Goal: Task Accomplishment & Management: Manage account settings

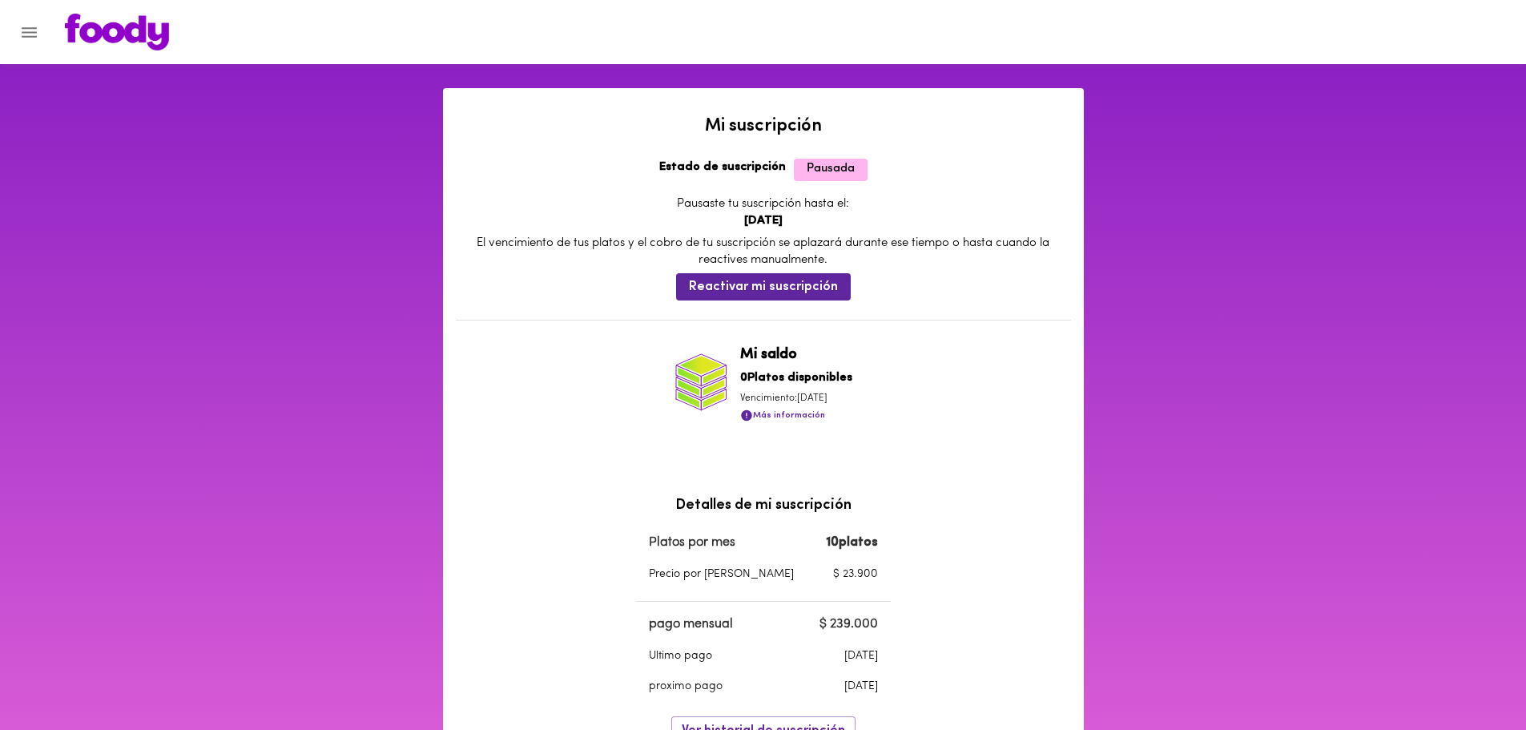
drag, startPoint x: 766, startPoint y: 399, endPoint x: 883, endPoint y: 399, distance: 117.0
click at [883, 399] on div "Mi suscripción Estado de suscripción Pausada Pausaste tu suscripción hasta el: …" at bounding box center [763, 289] width 641 height 402
click at [1010, 395] on div "Mi suscripción Estado de suscripción Pausada Pausaste tu suscripción hasta el: …" at bounding box center [763, 289] width 641 height 402
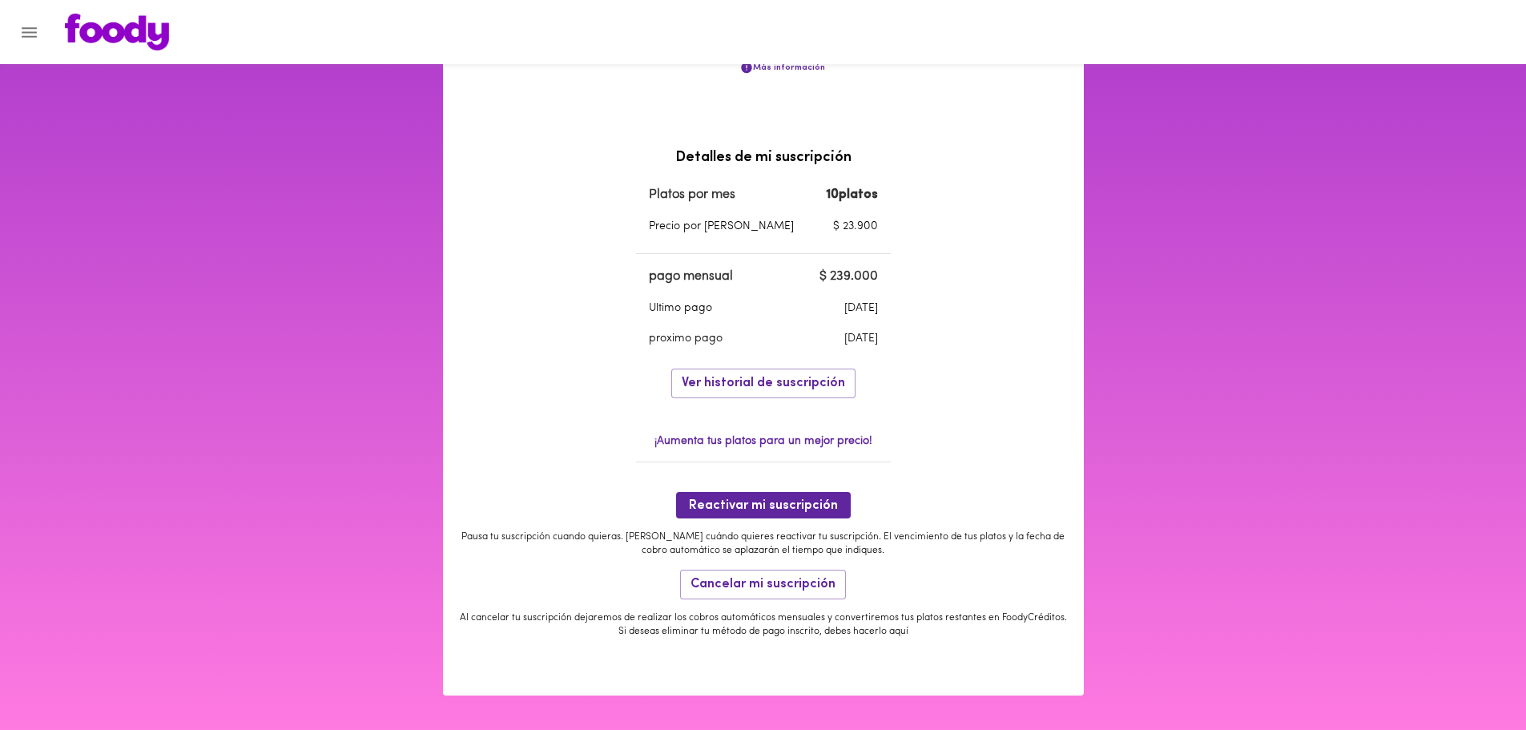
scroll to position [353, 0]
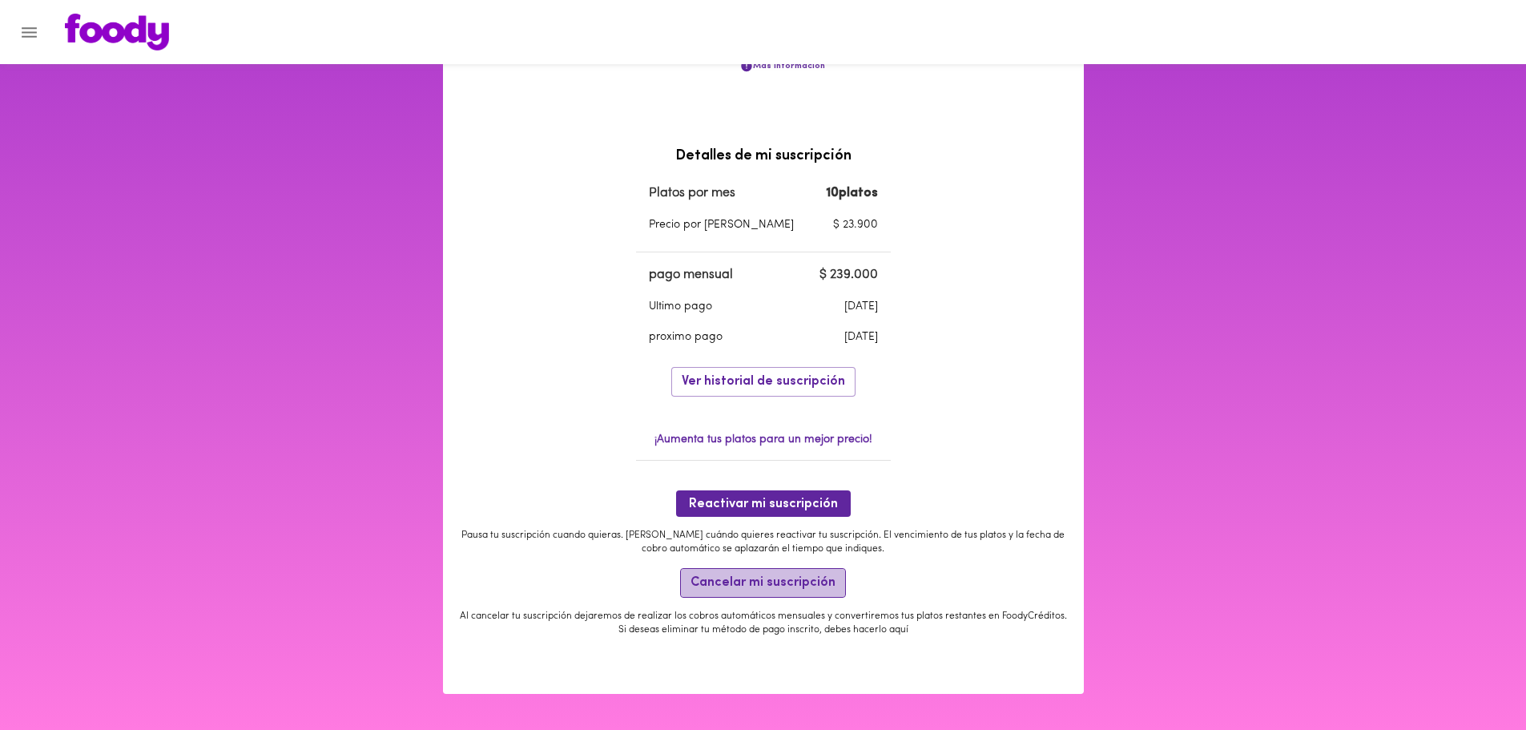
click at [768, 575] on span "Cancelar mi suscripción" at bounding box center [763, 582] width 145 height 15
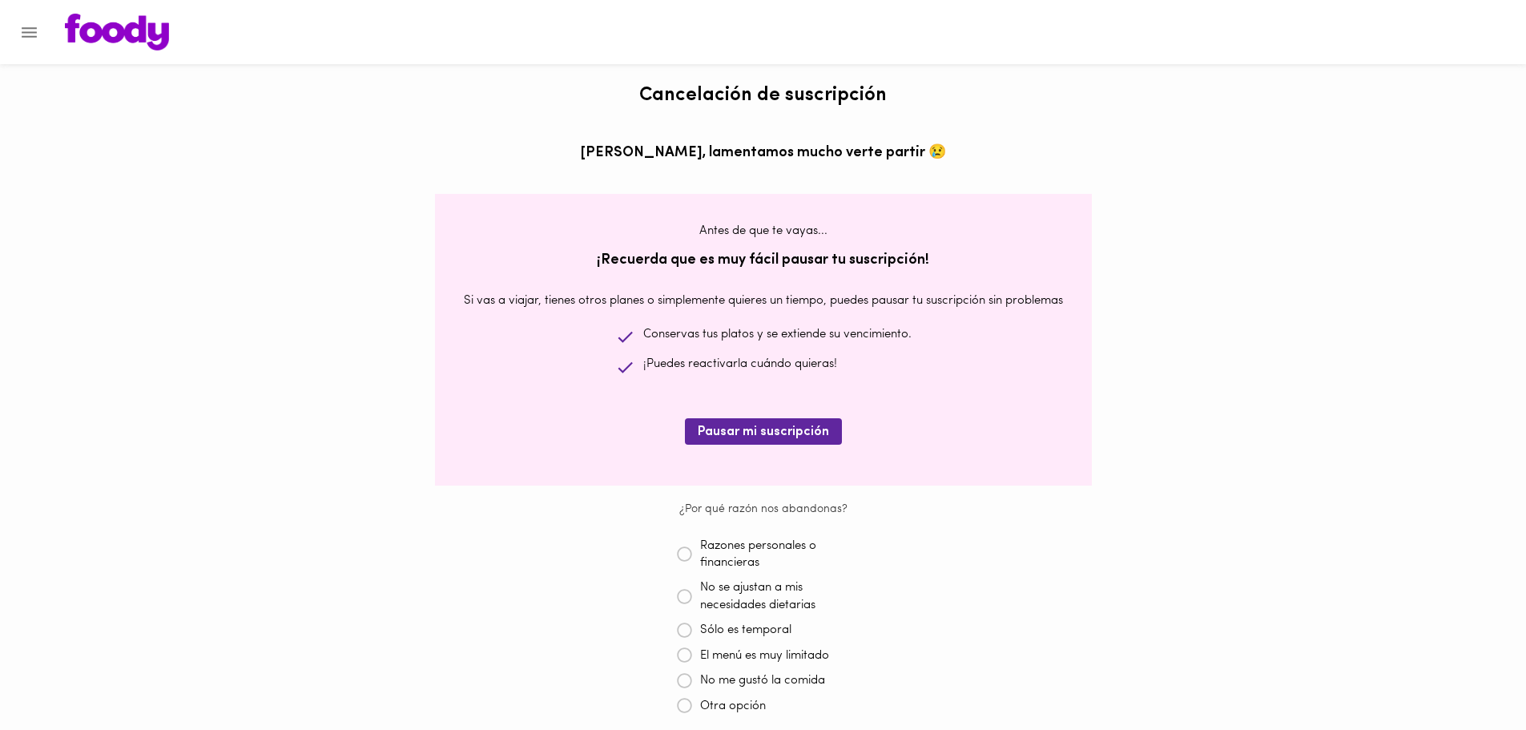
scroll to position [80, 0]
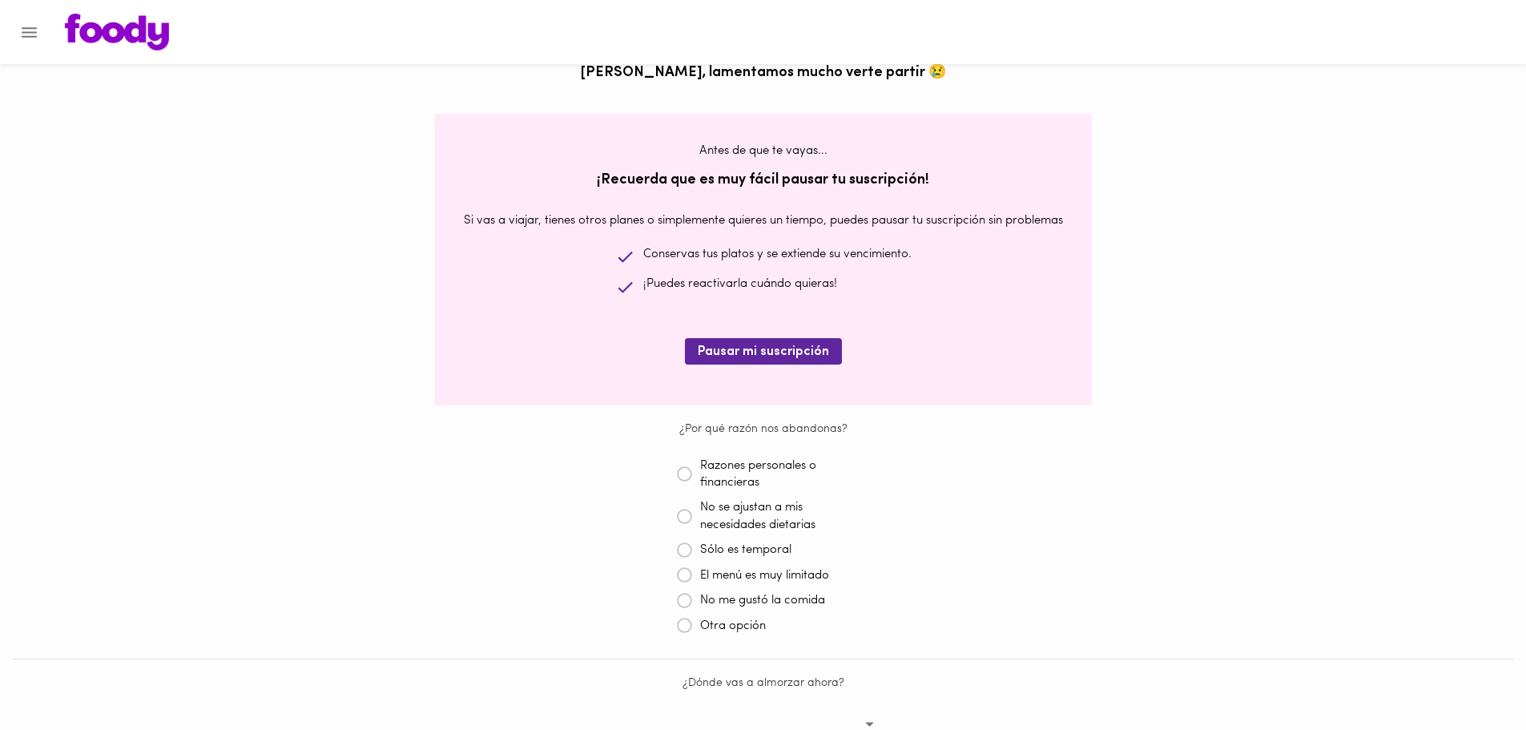
click at [680, 552] on icon at bounding box center [685, 550] width 16 height 16
click at [680, 631] on icon at bounding box center [685, 629] width 16 height 16
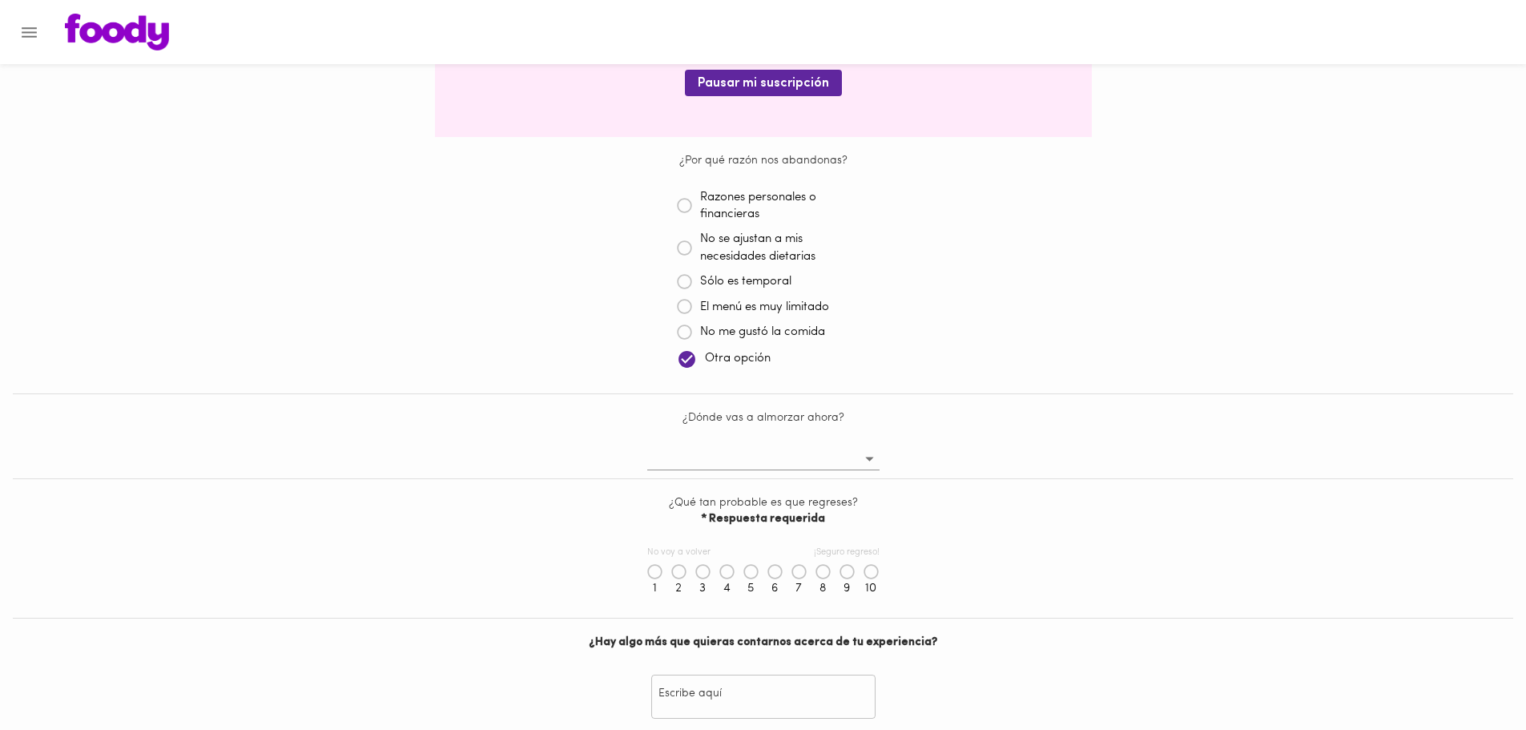
scroll to position [321, 0]
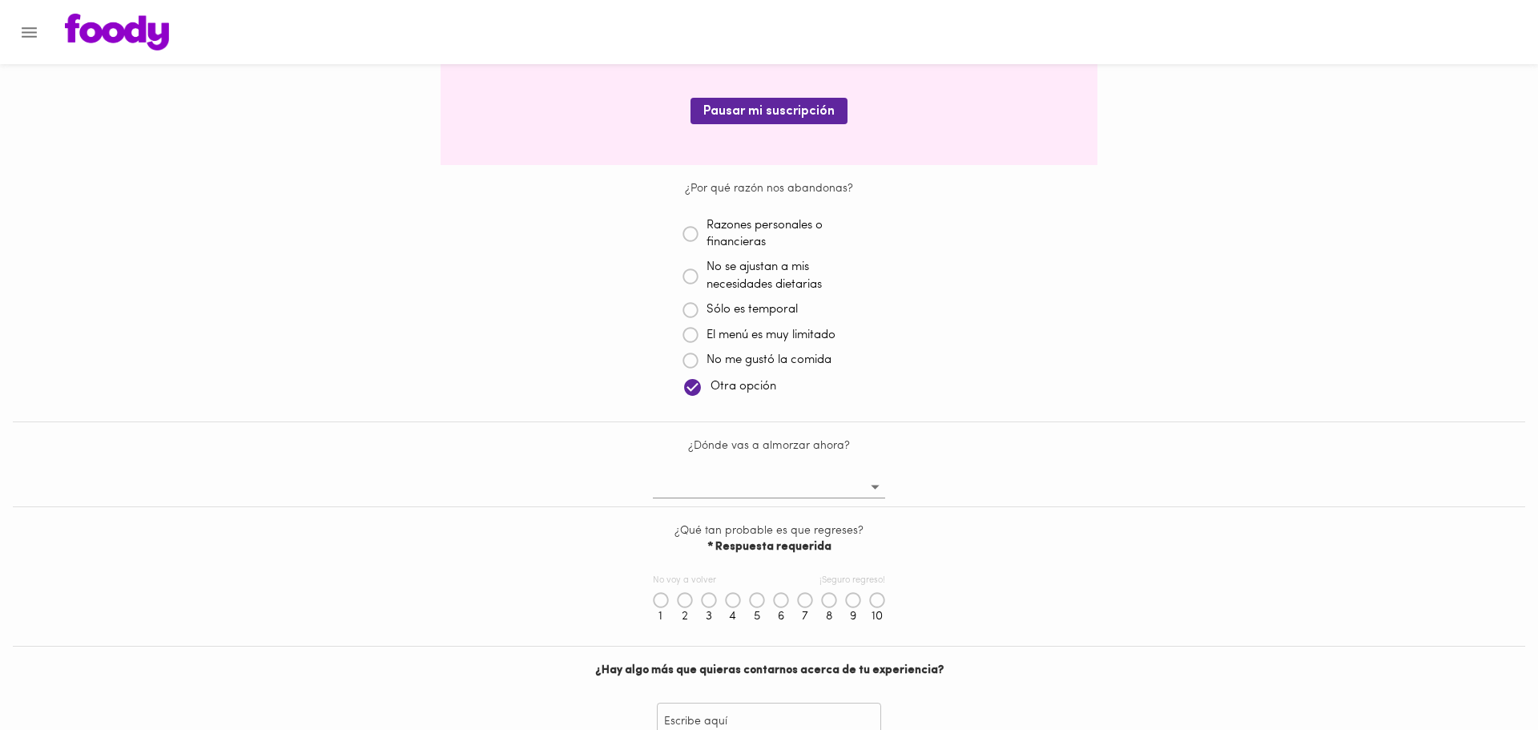
click at [815, 484] on body "Cancelación de suscripción [PERSON_NAME] , lamentamos mucho verte partir 😢 Ante…" at bounding box center [769, 351] width 1538 height 1190
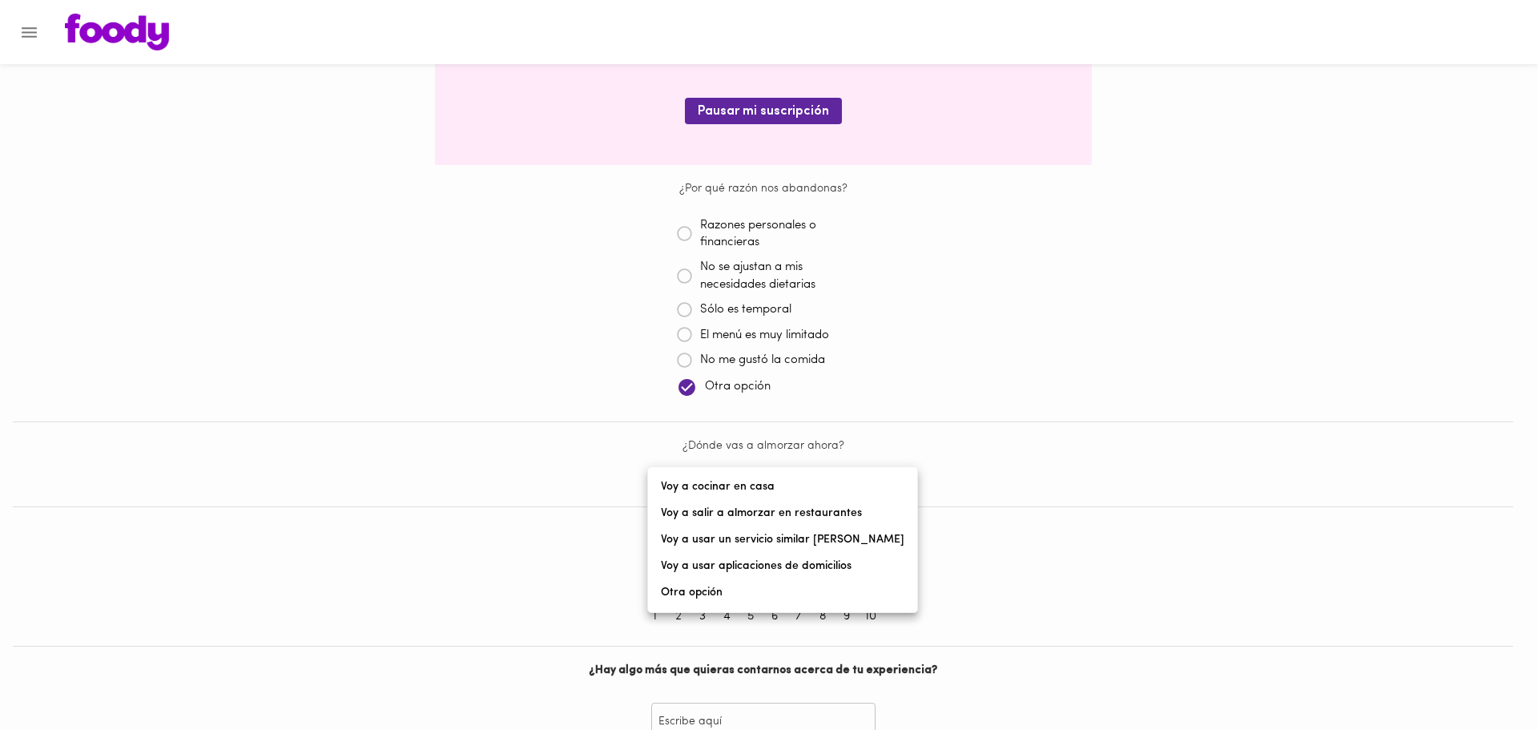
click at [772, 595] on li "Otra opción" at bounding box center [782, 592] width 269 height 26
type input "other"
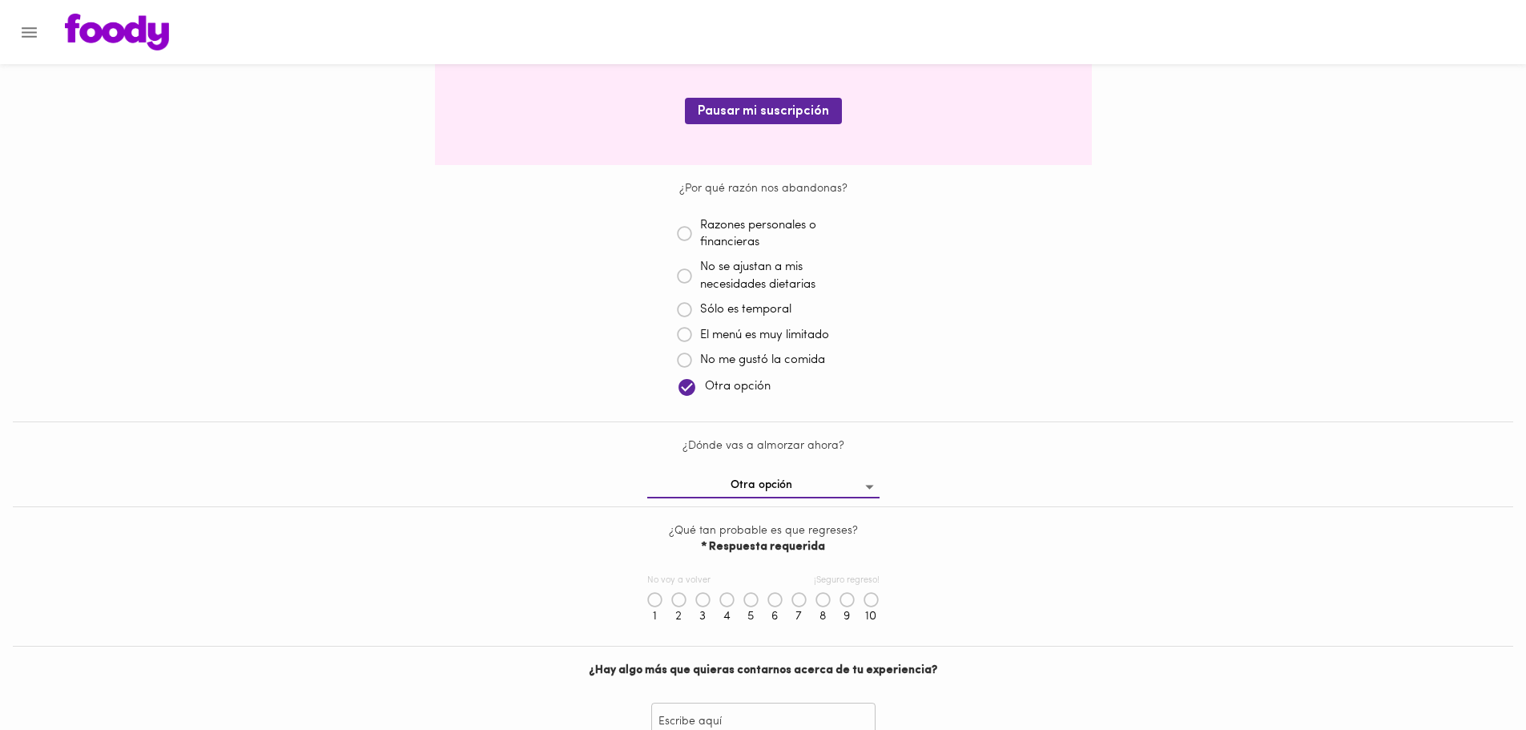
click at [828, 599] on icon at bounding box center [824, 600] width 16 height 16
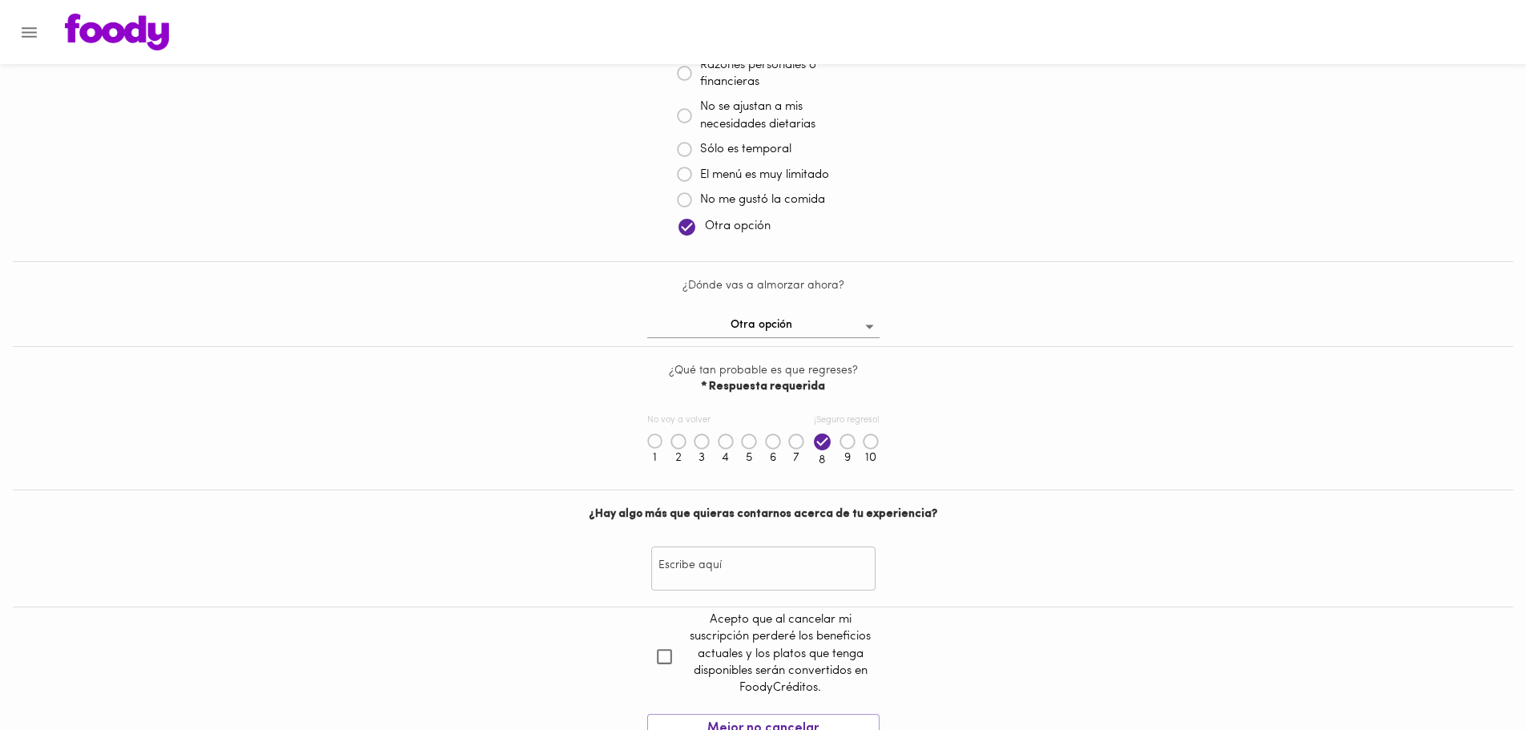
scroll to position [557, 0]
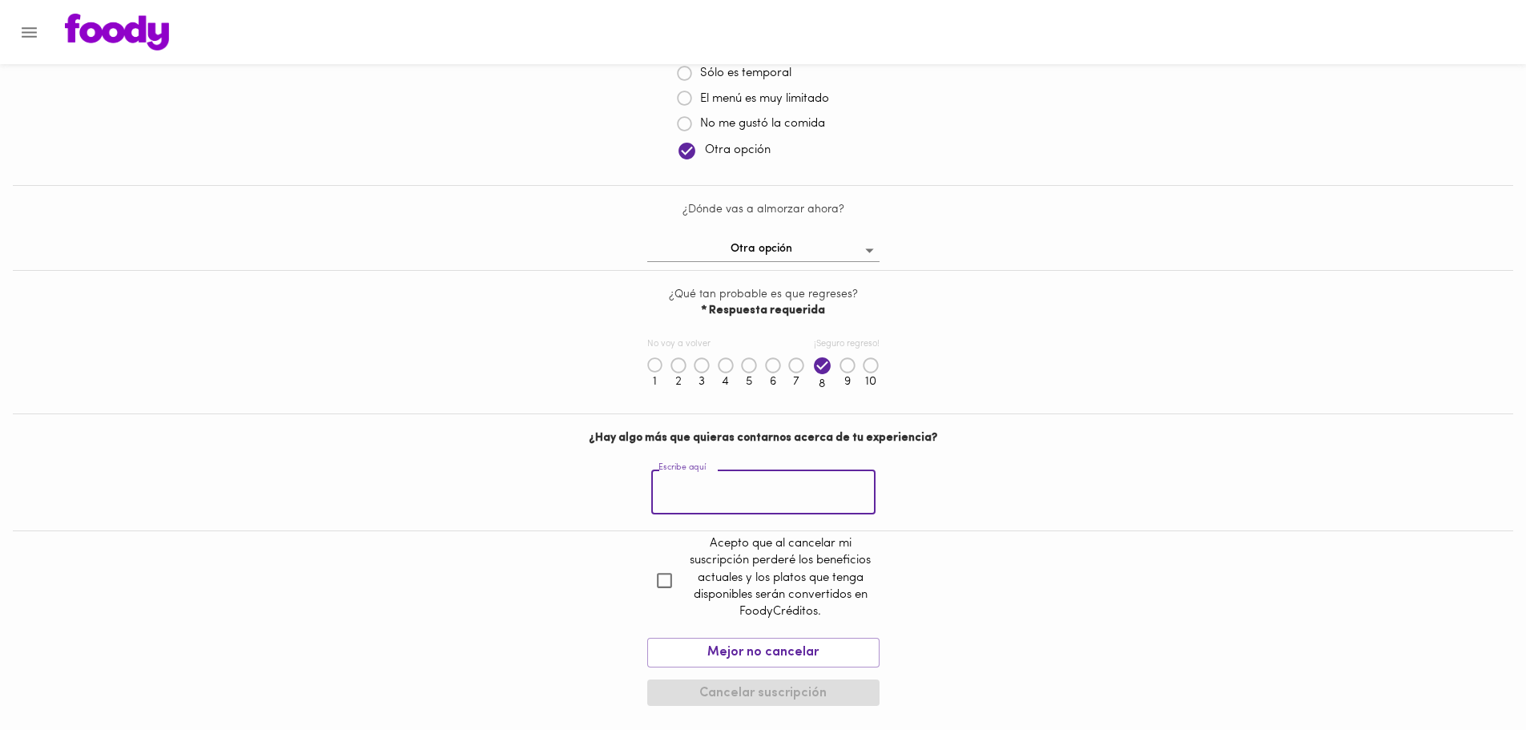
click at [721, 491] on input "text" at bounding box center [763, 492] width 224 height 44
type input "Excelente servicio, sabor y presentación. el único punto flaco es que las ensal…"
click at [671, 574] on input "checkbox" at bounding box center [664, 580] width 34 height 34
checkbox input "true"
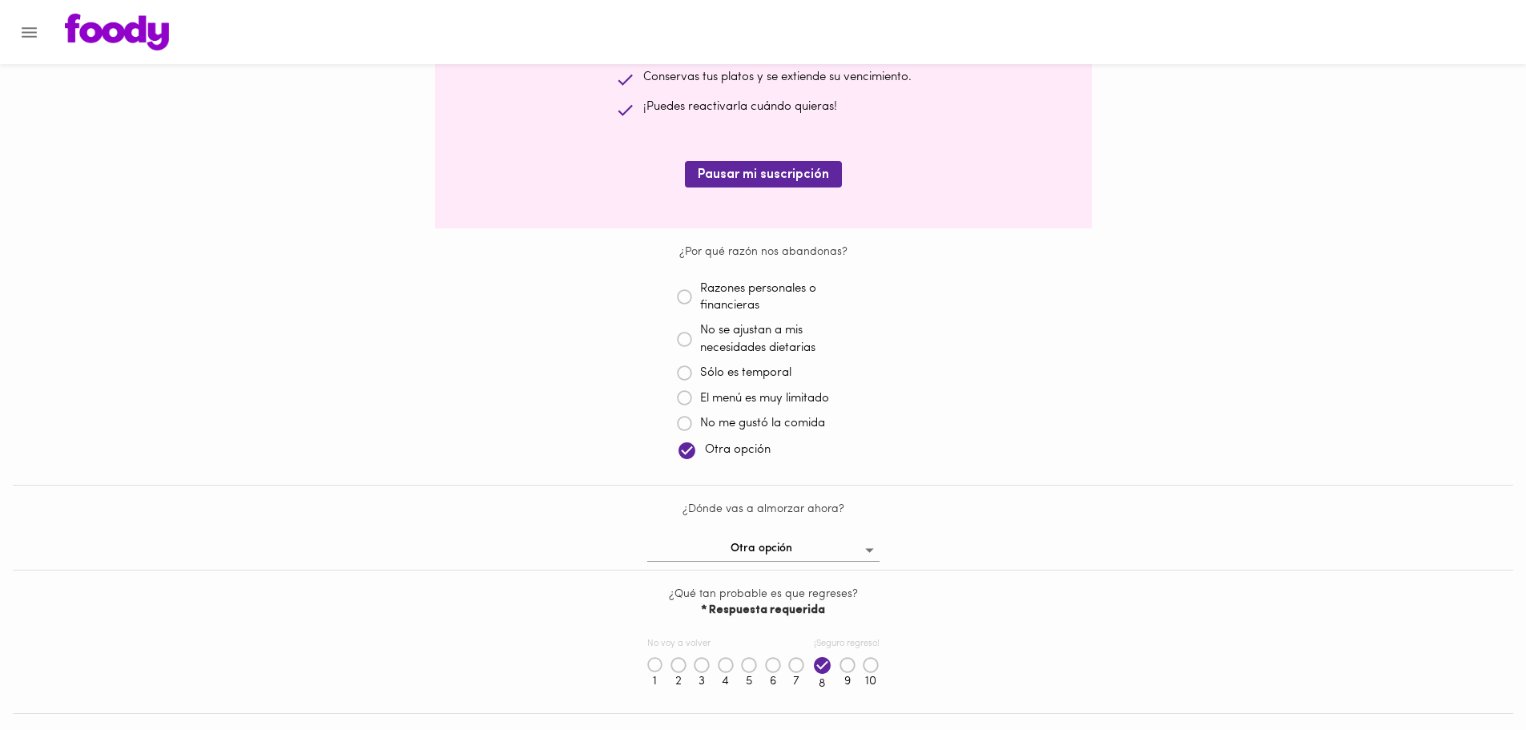
scroll to position [557, 0]
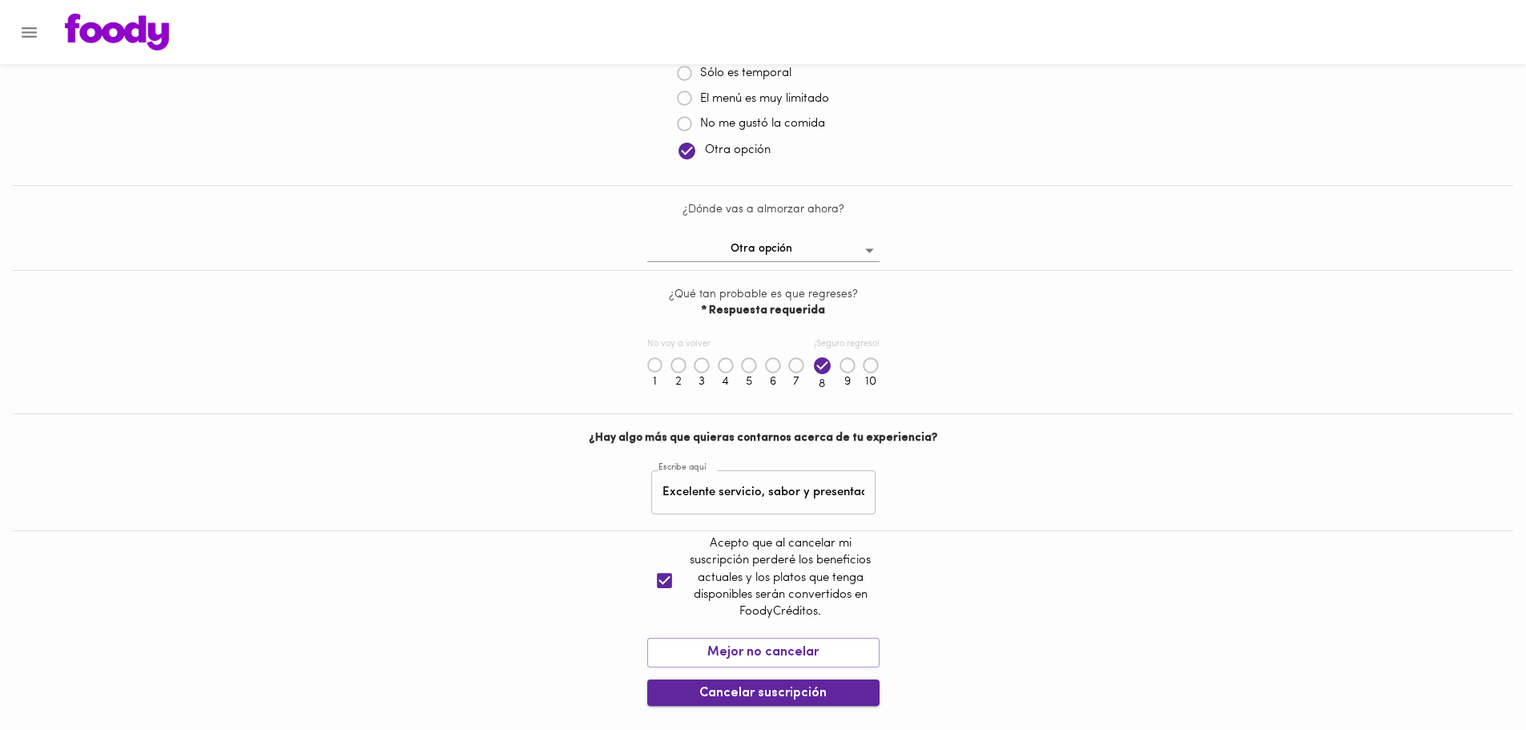
click at [839, 693] on span "Cancelar suscripción" at bounding box center [763, 693] width 207 height 15
